Goal: Find specific page/section: Find specific page/section

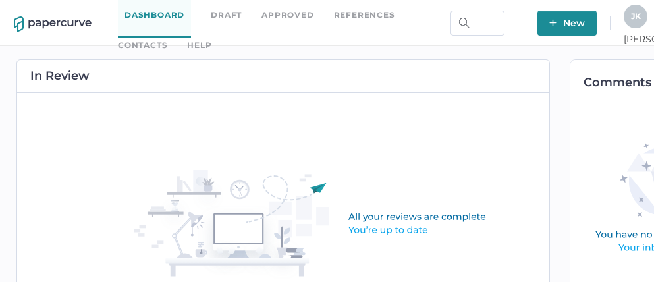
click at [167, 38] on link "Contacts" at bounding box center [142, 45] width 49 height 14
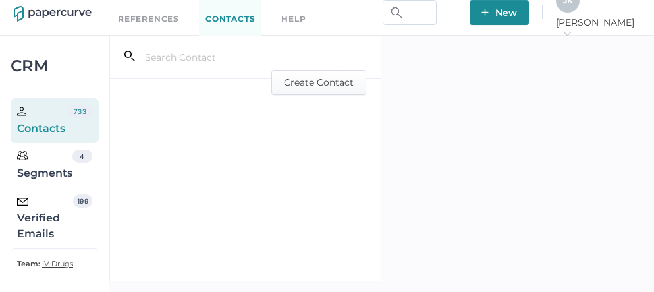
scroll to position [22, 0]
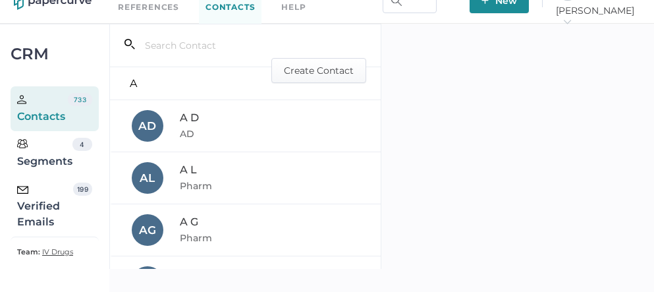
click at [49, 217] on div "Verified Emails" at bounding box center [45, 206] width 56 height 47
